Goal: Transaction & Acquisition: Purchase product/service

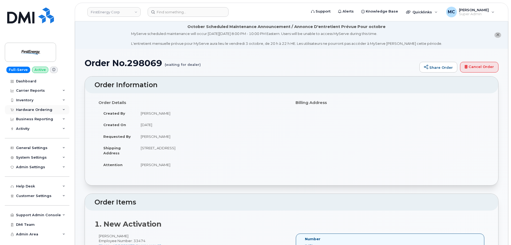
click at [38, 107] on div "Hardware Ordering" at bounding box center [37, 110] width 65 height 10
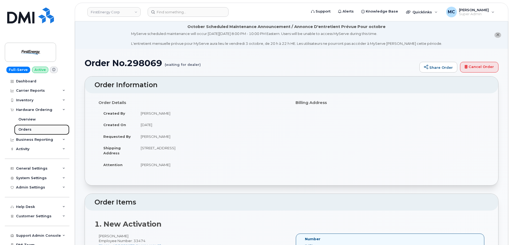
click at [36, 130] on link "Orders" at bounding box center [41, 130] width 55 height 10
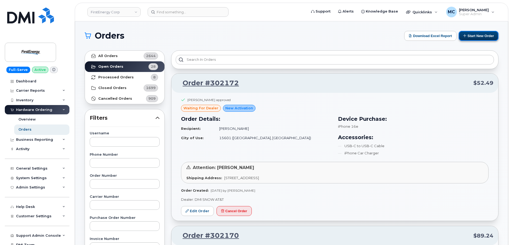
click at [478, 35] on button "Start New Order" at bounding box center [479, 36] width 40 height 10
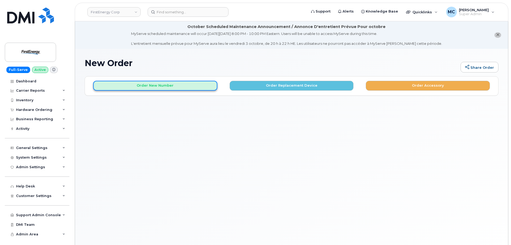
click at [191, 87] on button "Order New Number" at bounding box center [155, 86] width 124 height 10
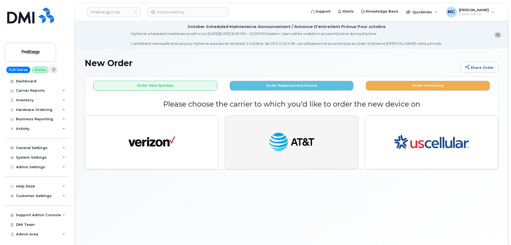
click at [277, 147] on img "button" at bounding box center [291, 143] width 47 height 24
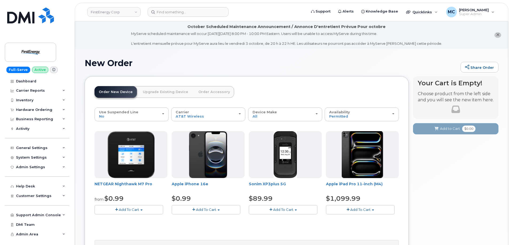
click at [285, 63] on h1 "New Order" at bounding box center [271, 62] width 373 height 9
click at [31, 49] on img at bounding box center [30, 52] width 41 height 15
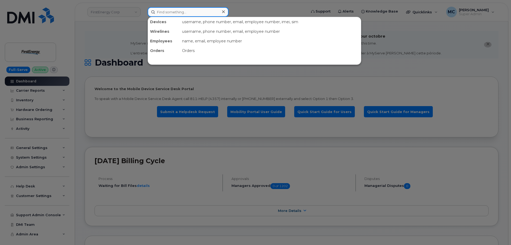
click at [198, 12] on input at bounding box center [188, 12] width 81 height 10
paste input "RITM0269312"
type input "RITM0269312"
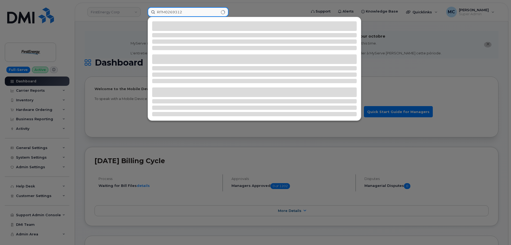
drag, startPoint x: 198, startPoint y: 12, endPoint x: 135, endPoint y: 11, distance: 63.6
click at [143, 12] on div "RITM0269312" at bounding box center [225, 12] width 164 height 10
